Goal: Entertainment & Leisure: Browse casually

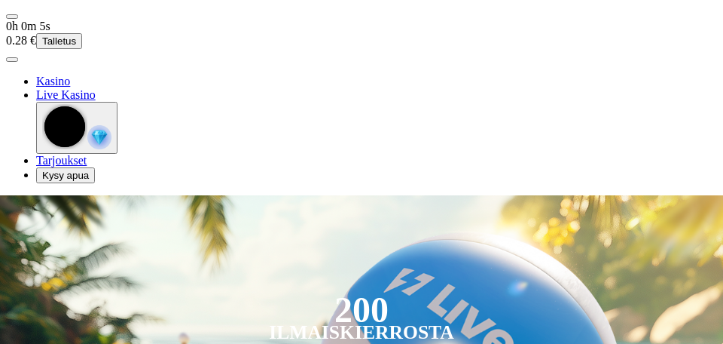
click at [12, 17] on span "menu icon" at bounding box center [12, 17] width 0 height 0
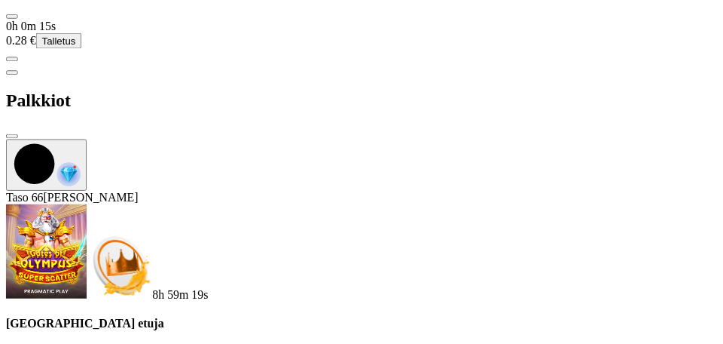
scroll to position [471, 0]
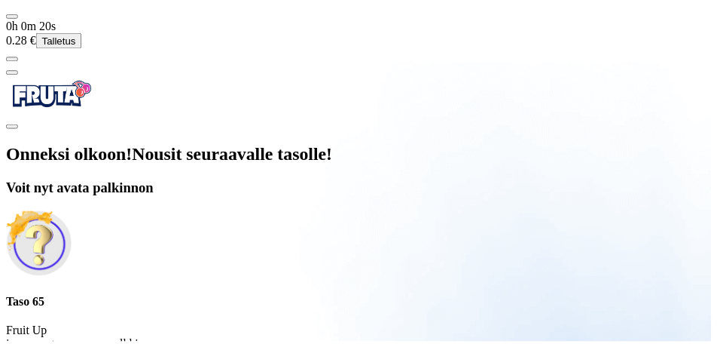
scroll to position [40, 0]
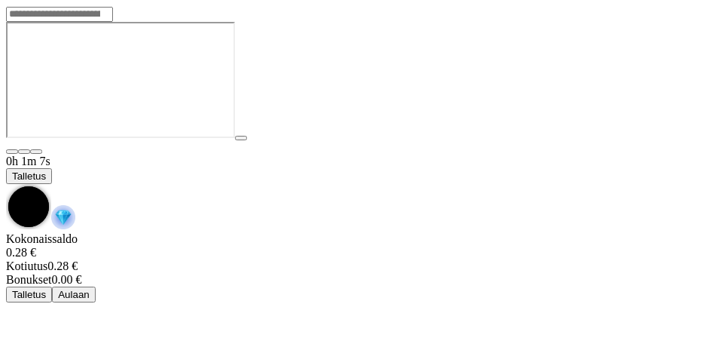
click at [6, 184] on span "chevron-down icon" at bounding box center [6, 184] width 0 height 0
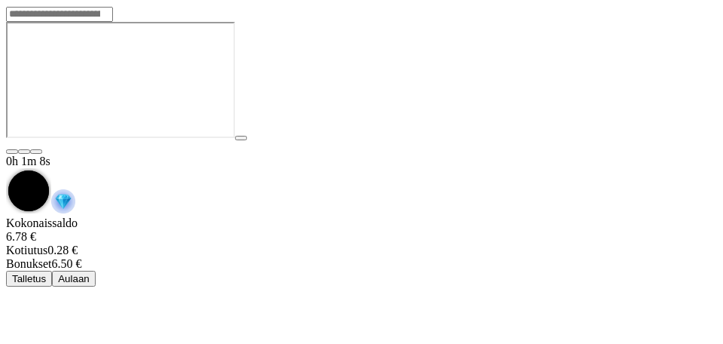
click at [90, 273] on span "Aulaan" at bounding box center [74, 278] width 32 height 11
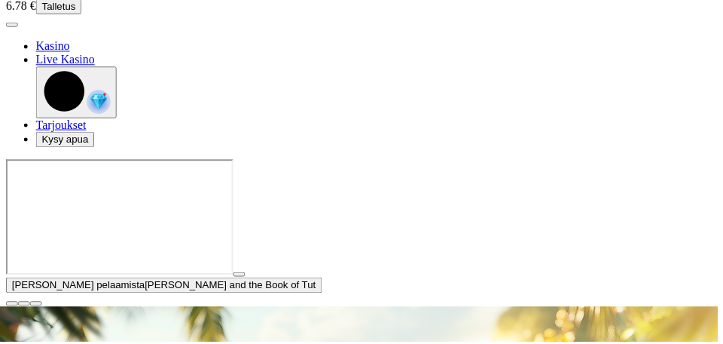
scroll to position [35, 0]
click at [12, 306] on span "close icon" at bounding box center [12, 306] width 0 height 0
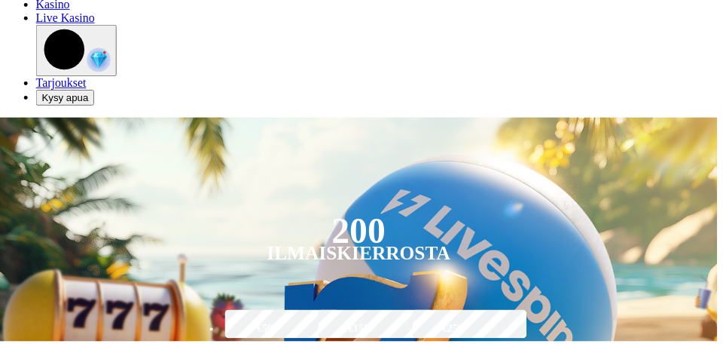
scroll to position [0, 0]
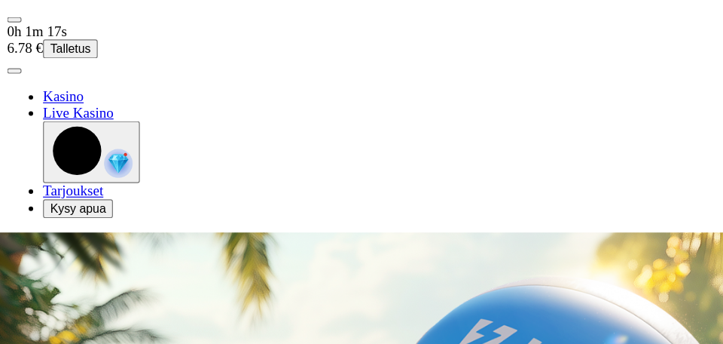
click at [12, 17] on span "menu icon" at bounding box center [12, 17] width 0 height 0
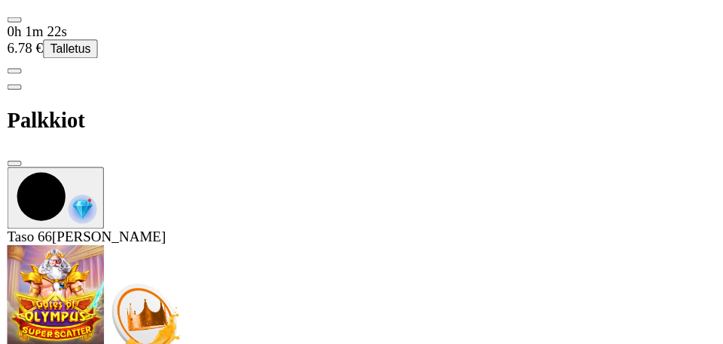
scroll to position [441, 0]
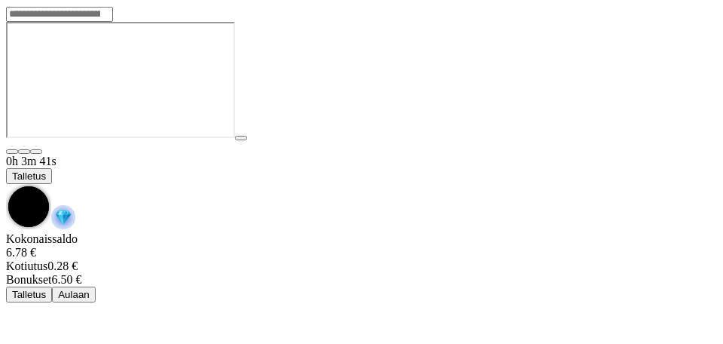
click at [6, 184] on span "chevron-down icon" at bounding box center [6, 184] width 0 height 0
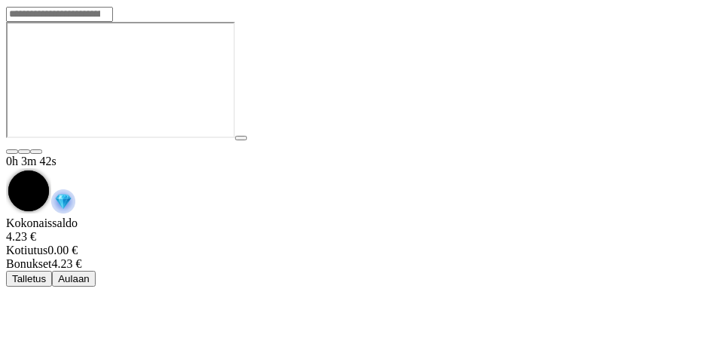
click at [90, 273] on span "Aulaan" at bounding box center [74, 278] width 32 height 11
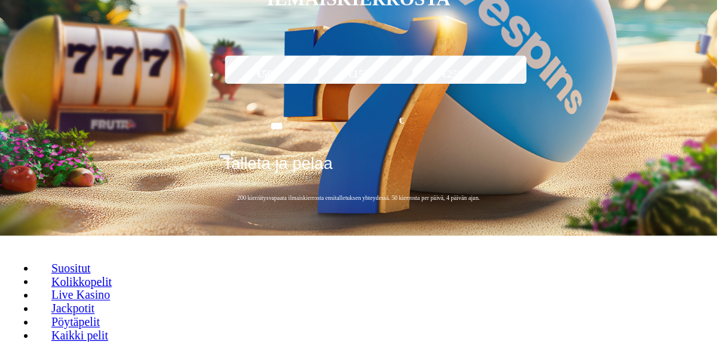
scroll to position [483, 0]
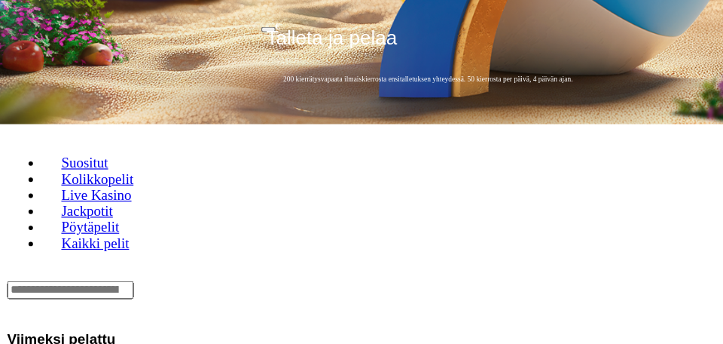
scroll to position [465, 0]
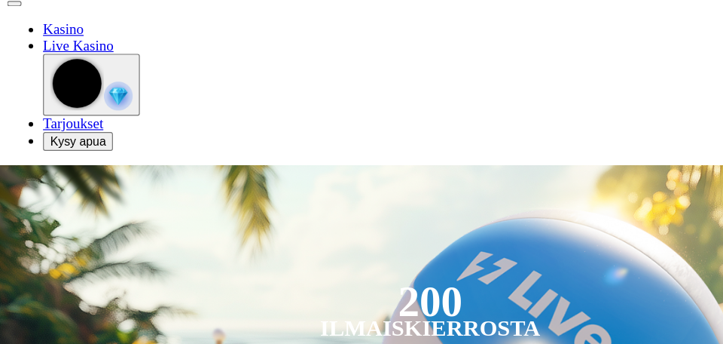
scroll to position [0, 0]
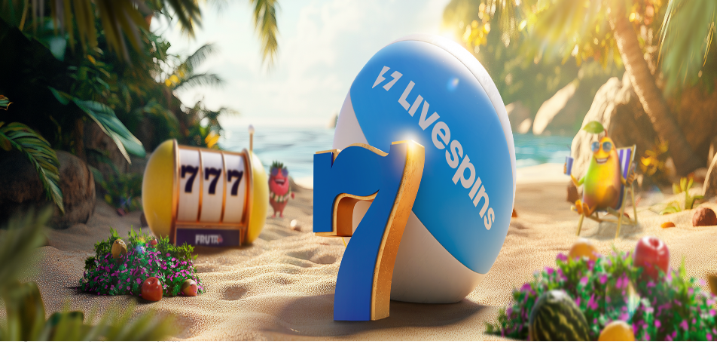
click at [79, 61] on span "Kirjaudu" at bounding box center [60, 66] width 37 height 11
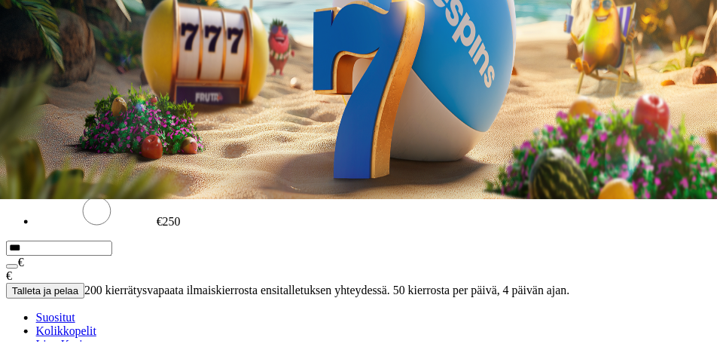
scroll to position [145, 0]
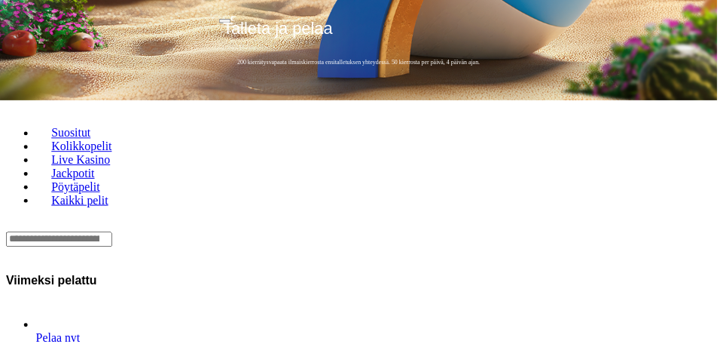
scroll to position [474, 0]
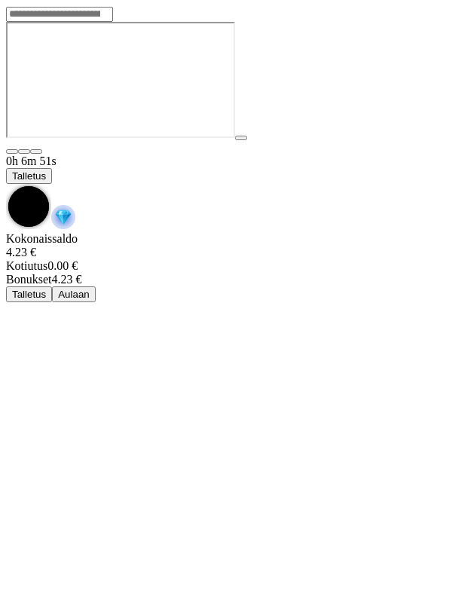
click at [6, 184] on span "chevron-down icon" at bounding box center [6, 184] width 0 height 0
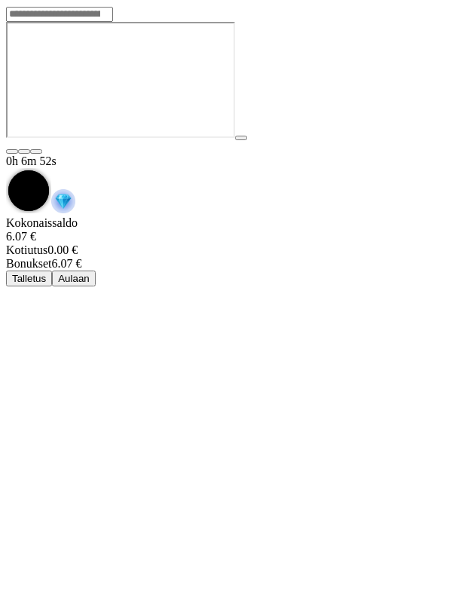
click at [96, 270] on button "Aulaan" at bounding box center [74, 278] width 44 height 16
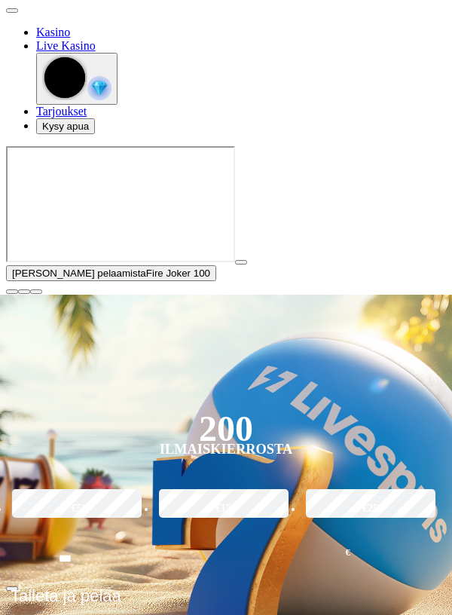
scroll to position [63, 0]
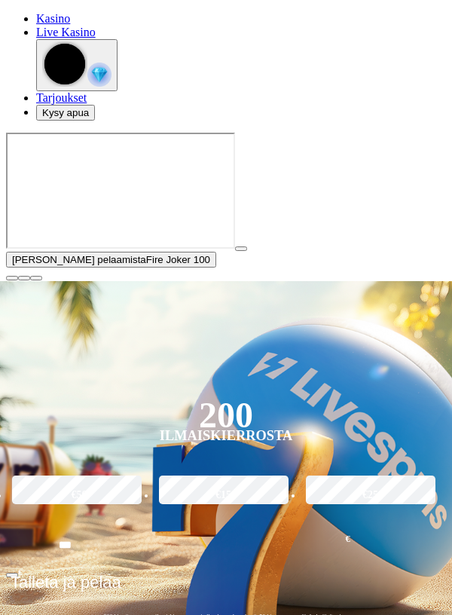
click at [12, 278] on span "close icon" at bounding box center [12, 278] width 0 height 0
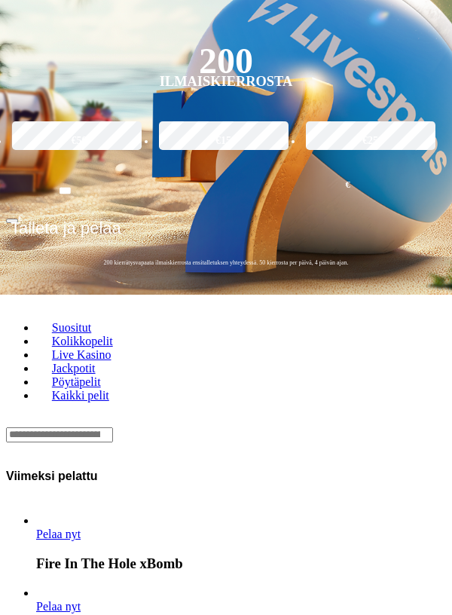
scroll to position [269, 0]
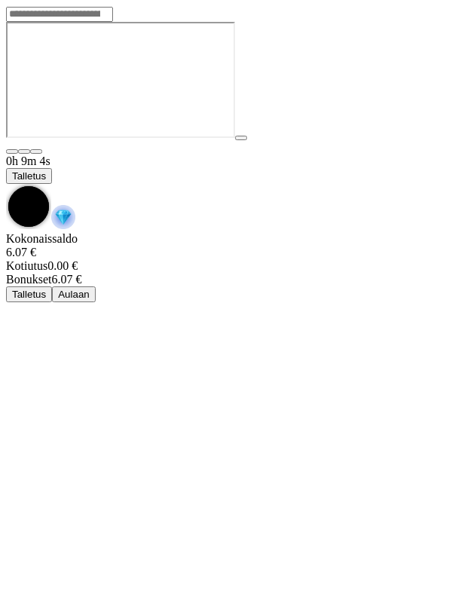
click at [6, 184] on span "chevron-down icon" at bounding box center [6, 184] width 0 height 0
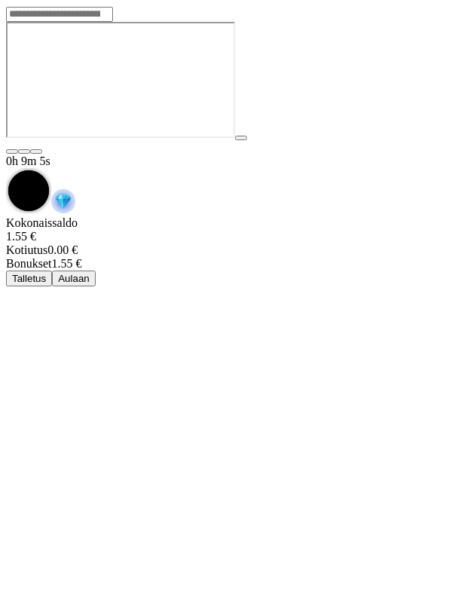
click at [96, 270] on button "Aulaan" at bounding box center [74, 278] width 44 height 16
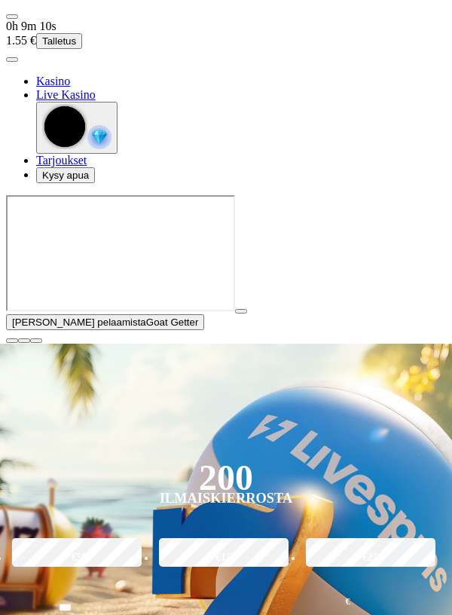
click at [12, 341] on span "close icon" at bounding box center [12, 341] width 0 height 0
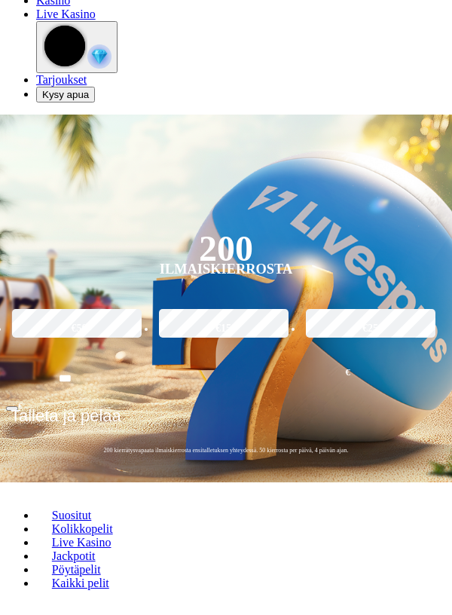
scroll to position [96, 0]
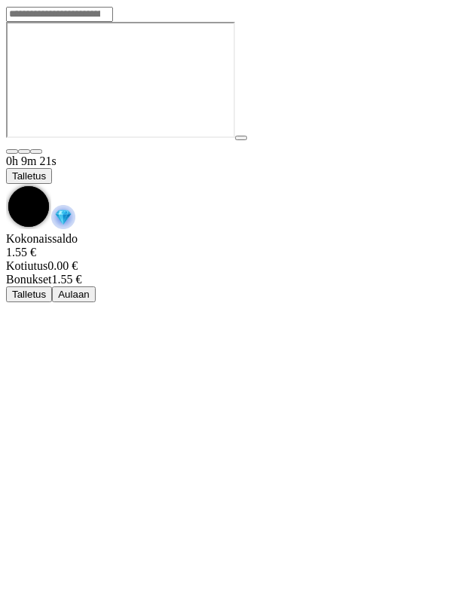
click at [75, 205] on img "Game menu" at bounding box center [63, 217] width 24 height 24
click at [6, 184] on span "chevron-down icon" at bounding box center [6, 184] width 0 height 0
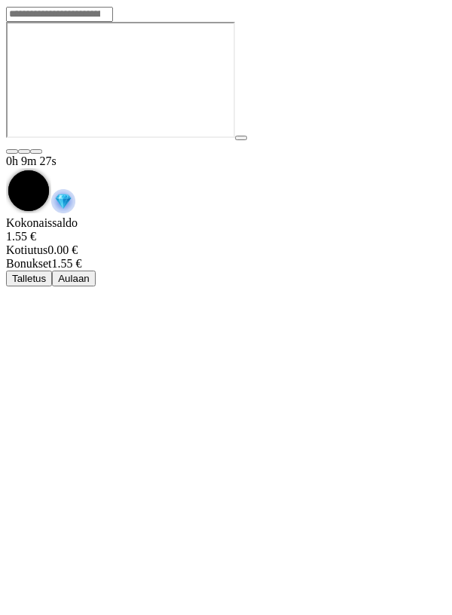
click at [353, 141] on div at bounding box center [226, 81] width 440 height 119
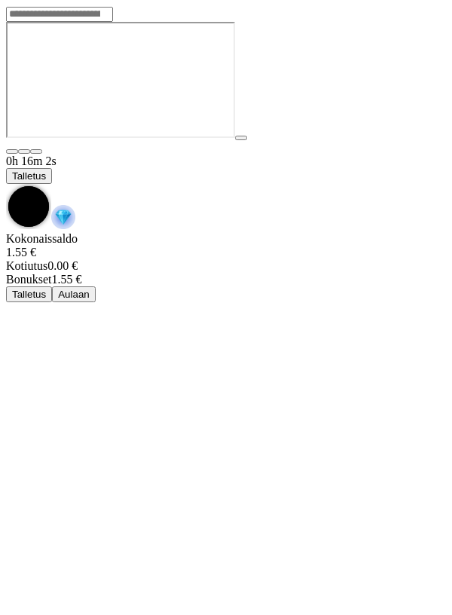
click at [6, 184] on span "chevron-down icon" at bounding box center [6, 184] width 0 height 0
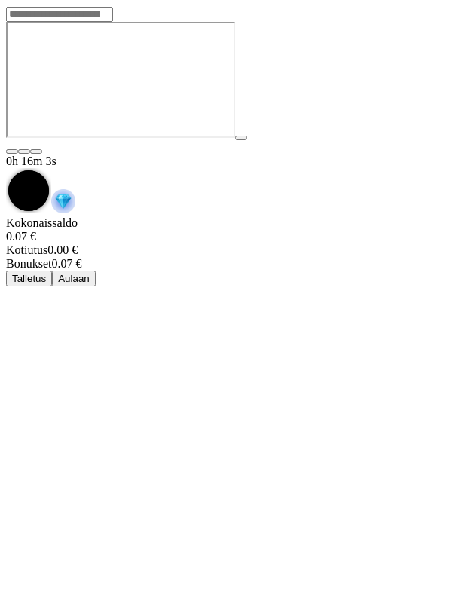
click at [96, 270] on button "Aulaan" at bounding box center [74, 278] width 44 height 16
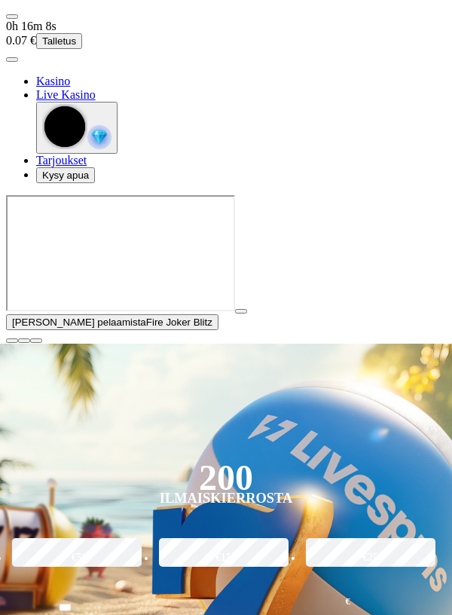
click at [12, 341] on span "close icon" at bounding box center [12, 341] width 0 height 0
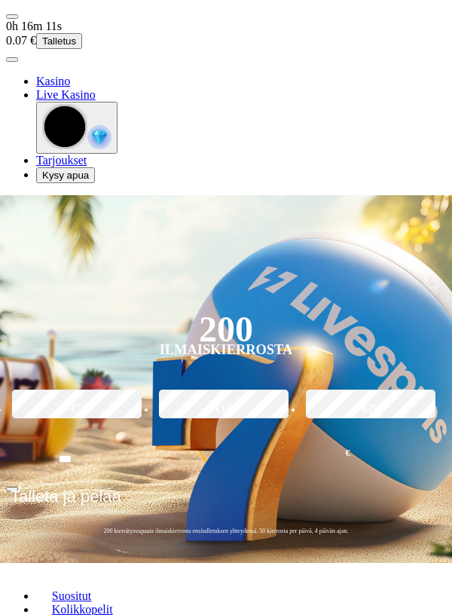
click at [12, 60] on span "user-circle icon" at bounding box center [12, 60] width 0 height 0
